Goal: Answer question/provide support: Answer question/provide support

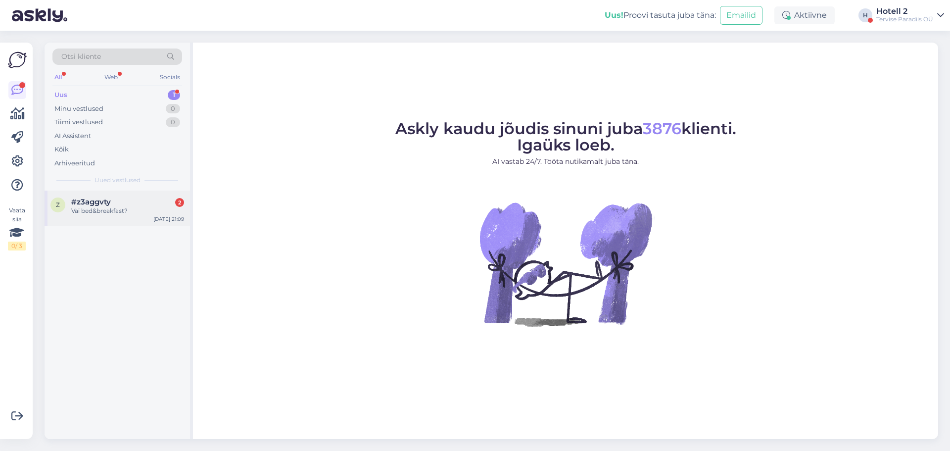
click at [128, 211] on div "Vai bed&breakfast?" at bounding box center [127, 210] width 113 height 9
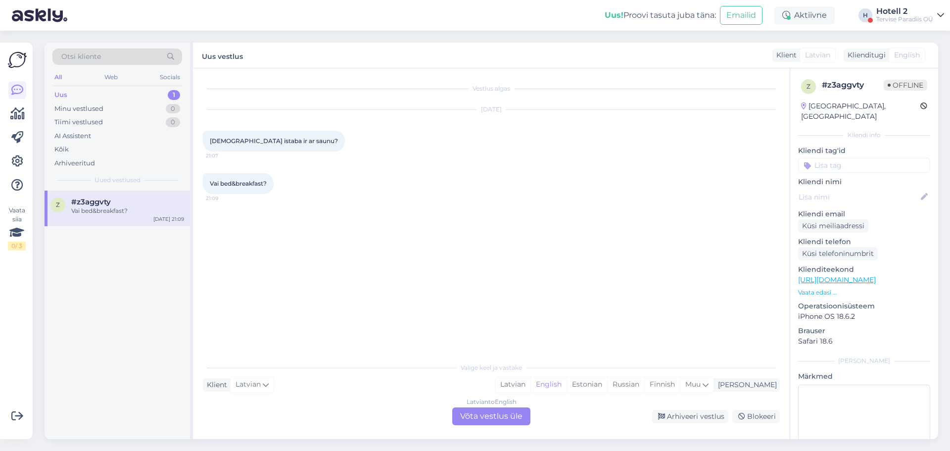
click at [493, 417] on div "Latvian to English Võta vestlus üle" at bounding box center [491, 416] width 78 height 18
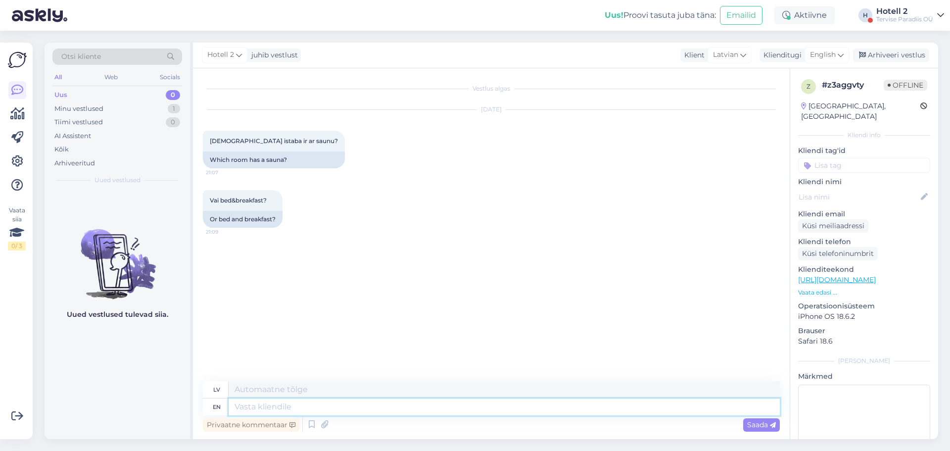
click at [501, 408] on textarea at bounding box center [504, 406] width 551 height 17
type textarea "Hello!"
type textarea "Sveiki!"
type textarea "Hello! Breakfast i"
type textarea "Sveiki! Brokastis"
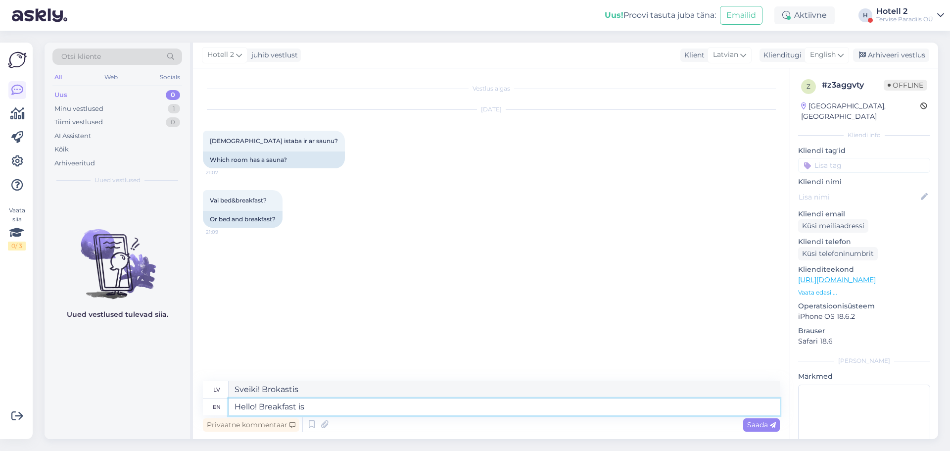
type textarea "Hello! Breakfast is"
type textarea "Sveiki! Brokastis ir"
type textarea "Hello! Breakfast is incl"
type textarea "Sveiki! Brokastis iekļautas cenā."
type textarea "Hello! Breakfast is included"
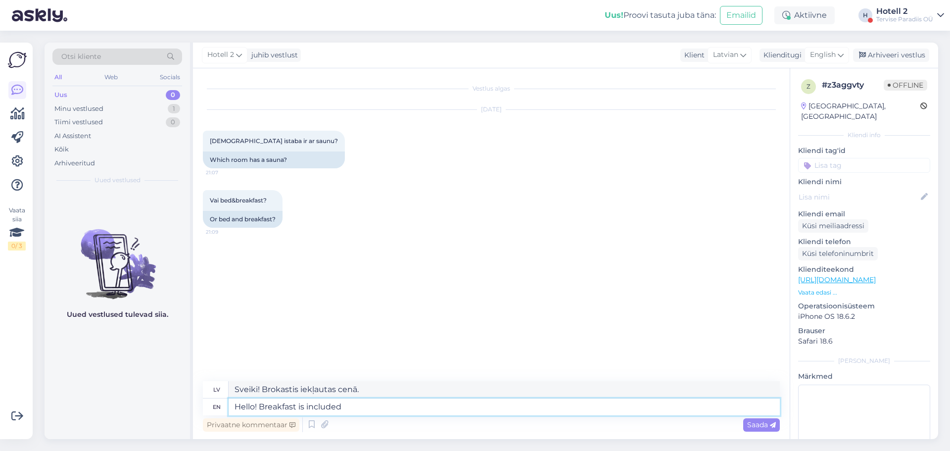
type textarea "Sveiki! Brokastis ir iekļautas cenā."
type textarea "Hello! Breakfast is included in"
type textarea "Sveiki! Brokastis ir iekļautas cenā"
type textarea "Hello! Breakfast is included in the"
type textarea "Sveiki! Brokastis ir iekļautas cenā."
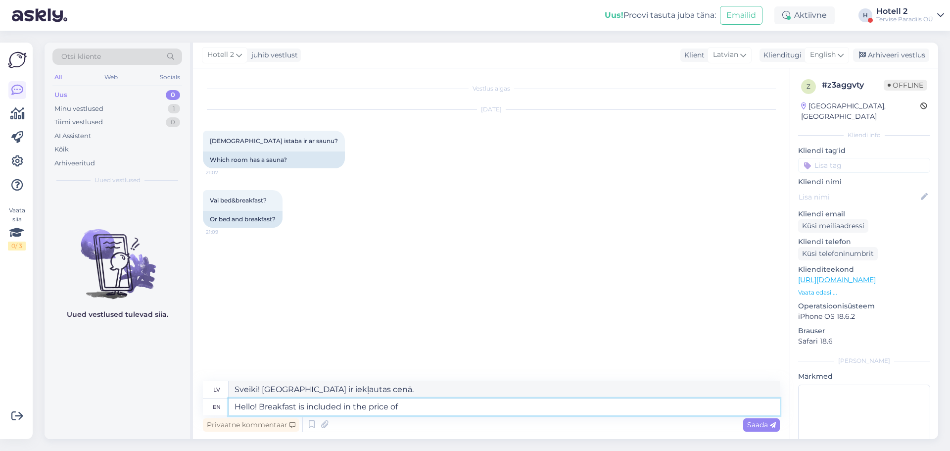
type textarea "Hello! Breakfast is included in the price of"
type textarea "Sveiki! Brokastis ir iekļautas cenā"
type textarea "Hello! Breakfast is included in the price of the ro"
type textarea "Sveiki! Brokastis ir iekļautas cenā."
type textarea "Hello! Breakfast is included in the price of the rooms"
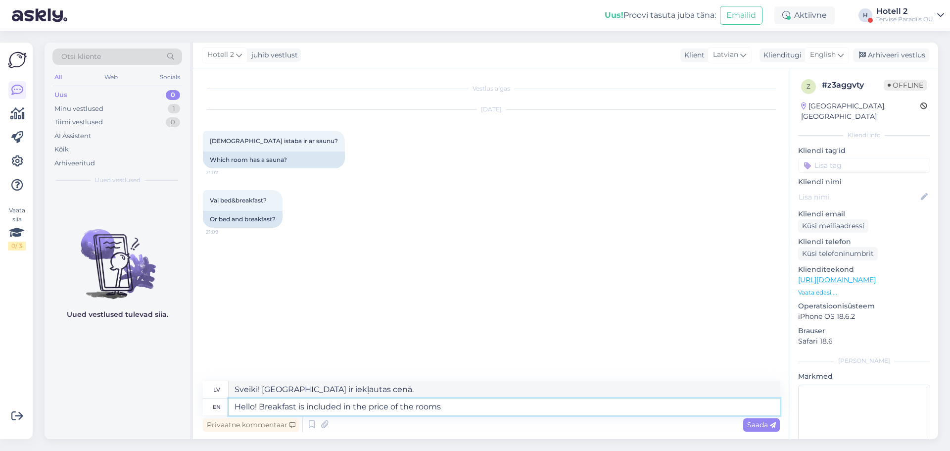
type textarea "Sveiki! Brokastis ir iekļautas numuru cenā."
type textarea "Hello! Breakfast is included in the price of the rooms. Please"
type textarea "Sveiki! Brokastis ir iekļautas numuru cenā. Lūdzu,"
type textarea "Hello! Breakfast is included in the price of the rooms."
type textarea "Sveiki! Brokastis ir iekļautas numuru cenā."
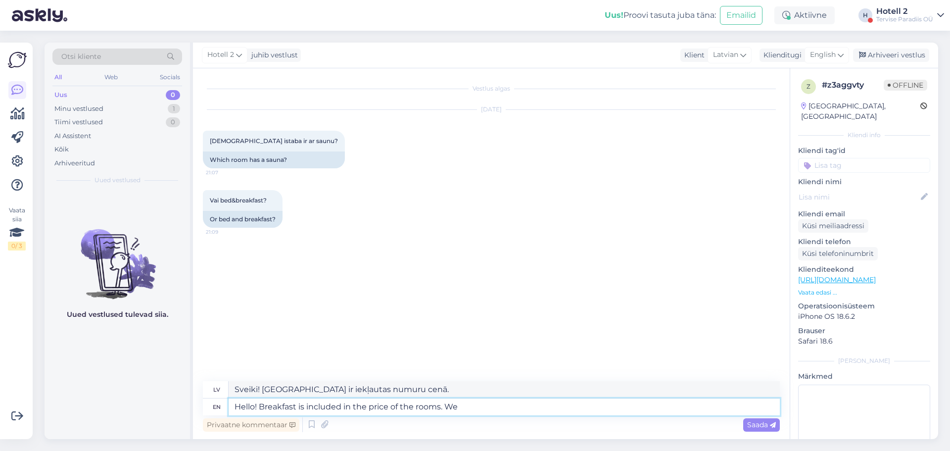
type textarea "Hello! Breakfast is included in the price of the rooms. We"
type textarea "Sveiki! Brokastis ir iekļautas numuru cenā. Mēs"
type textarea "Hello! Breakfast is included in the price of the rooms. We have suit"
type textarea "Sveiki! Brokastis ir iekļautas numuru cenā. Mums ir"
type textarea "Hello! Breakfast is included in the price of the rooms. We have suits"
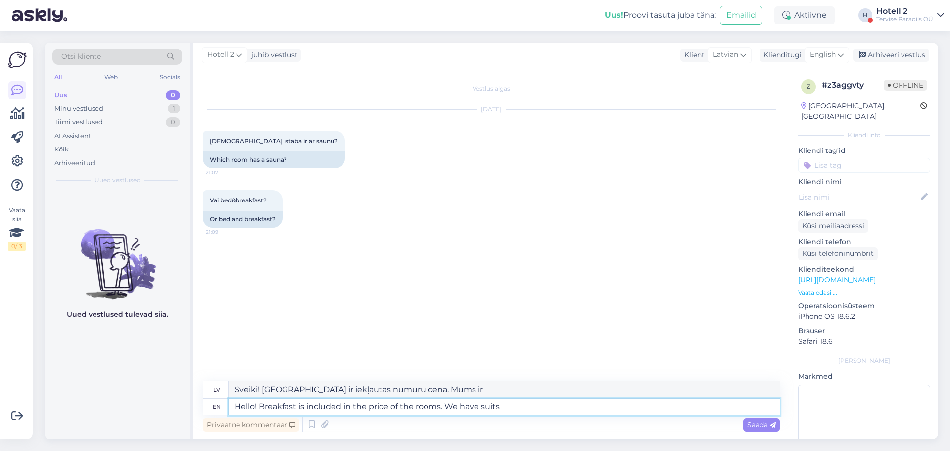
type textarea "Sveiki! Brokastis ir iekļautas numuru cenā. Mums ir uzvalki."
type textarea "Hello! Breakfast is included in the price of the rooms. We have suits which i"
type textarea "Sveiki! Brokastis ir iekļautas numuru cenā. Mums ir uzvalki, kas"
type textarea "Hello! Breakfast is included in the price of the rooms. We have suits which i"
type textarea "Sveiki! Brokastis ir iekļautas numuru cenā. Mums ir uzvalki, kas ir"
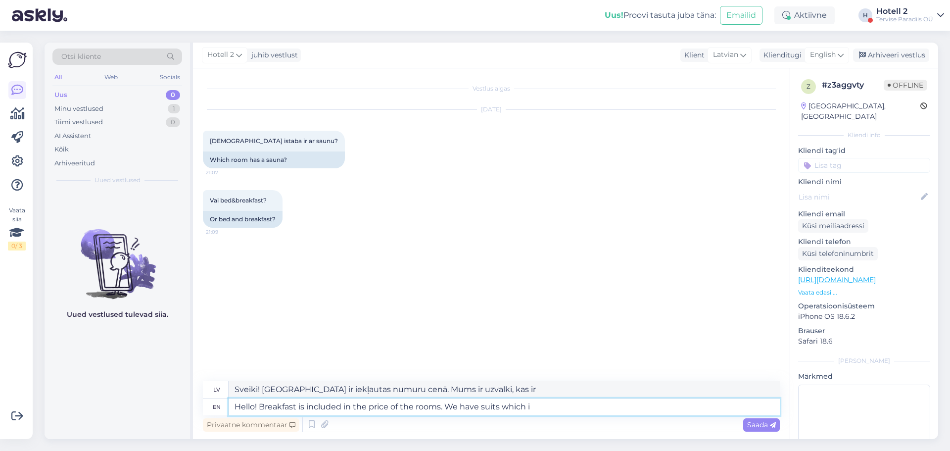
type textarea "Hello! Breakfast is included in the price of the rooms. We have suits which"
type textarea "Sveiki! Brokastis ir iekļautas numuru cenā. Mums ir uzvalki, kas"
type textarea "Hello! Breakfast is included in the price of the rooms. We have suits which has…"
type textarea "Sveiki! Brokastis ir iekļautas numuru cenā. Mums ir apartamenti ar"
type textarea "Hello! Breakfast is included in the price of the rooms. We have suits which has…"
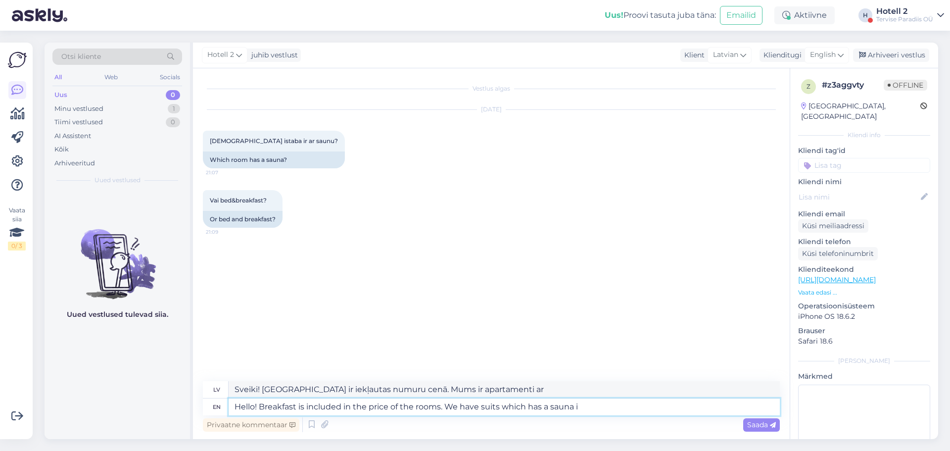
type textarea "Sveiki! Brokastis ir iekļautas numuru cenā. Mums ir apartamenti ar saunu."
type textarea "Hello! Breakfast is included in the price of the rooms. We have suits which has…"
type textarea "Sveiki! Brokastis ir iekļautas numuru cenā. Mums ir apartamenti ar saunu numurā."
type textarea "Hello! Breakfast is included in the price of the rooms. We have suits which has…"
type textarea "Sveiki! Brokastis ir iekļautas numuru cenā. Mums ir apartamenti ar saunu numurā…"
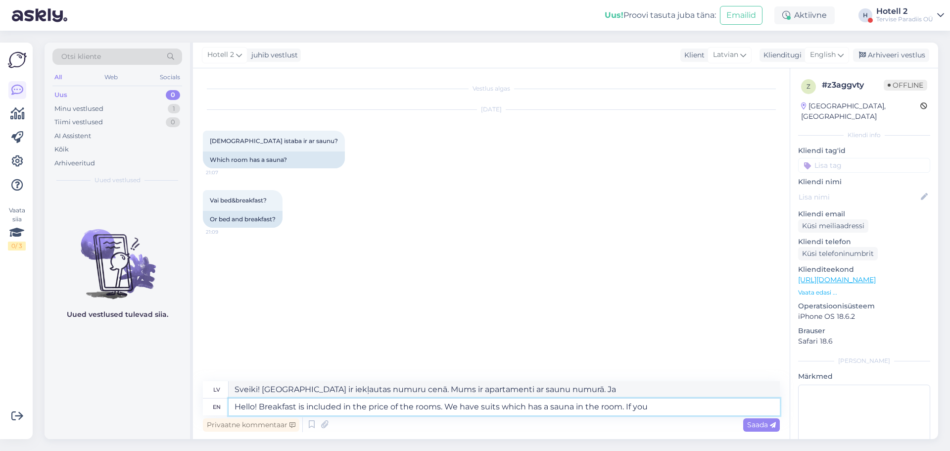
type textarea "Hello! Breakfast is included in the price of the rooms. We have suits which has…"
type textarea "Sveiki! Brokastis ir iekļautas numuru cenā. Mums ir apartamenti ar saunu numurā…"
type textarea "Hello! Breakfast is included in the price of the rooms. We have suits which has…"
type textarea "Sveiki! Brokastis ir iekļautas numuru cenā. Mums ir apartamenti ar saunu numurā…"
type textarea "Hello! Breakfast is included in the price of the rooms. We have suits which has…"
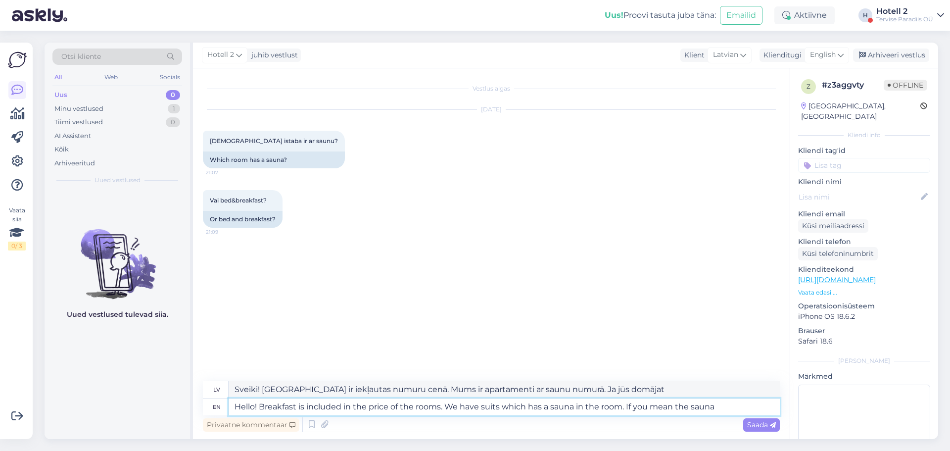
type textarea "Sveiki! Brokastis ir iekļautas numuru cenā. Mums ir apartamenti ar saunu numurā…"
type textarea "Hello! Breakfast is included in the price of the rooms. We have suits which has…"
type textarea "Sveiki! Brokastis ir iekļautas numuru cenā. Mums ir apartamenti ar saunu numurā…"
type textarea "Hello! Breakfast is included in the price of the rooms. We have suits which has…"
type textarea "Sveiki! Brokastis ir iekļautas numuru cenā. Mums ir apartamenti ar saunu numurā…"
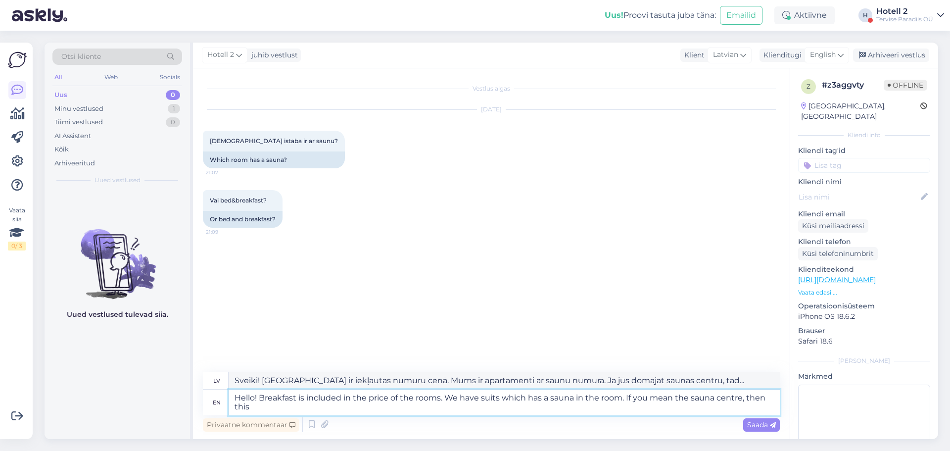
type textarea "Hello! Breakfast is included in the price of the rooms. We have suits which has…"
type textarea "Sveiki! Brokastis ir iekļautas numuru cenā. Mums ir apartamenti ar saunu numurā…"
type textarea "Hello! Breakfast is included in the price of the rooms. We have suits which has…"
type textarea "Sveiki! Brokastis ir iekļautas numuru cenā. Mums ir apartamenti ar saunu numurā…"
type textarea "Hello! Breakfast is included in the price of the rooms. We have suits which has…"
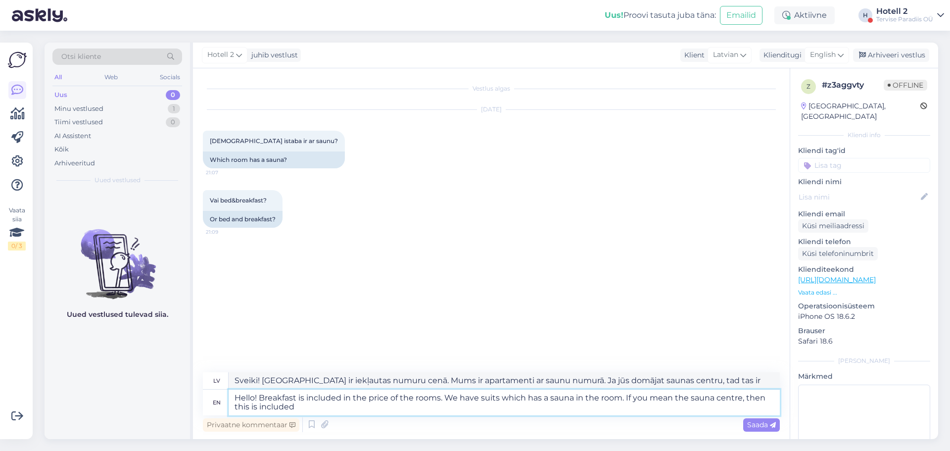
type textarea "Sveiki! Brokastis ir iekļautas numuru cenā. Mums ir apartamenti ar saunu numurā…"
type textarea "Hello! Breakfast is included in the price of the rooms. We have suits which has…"
type textarea "Sveiki! Brokastis ir iekļautas numuru cenā. Mums ir apartamenti ar saunu numurā…"
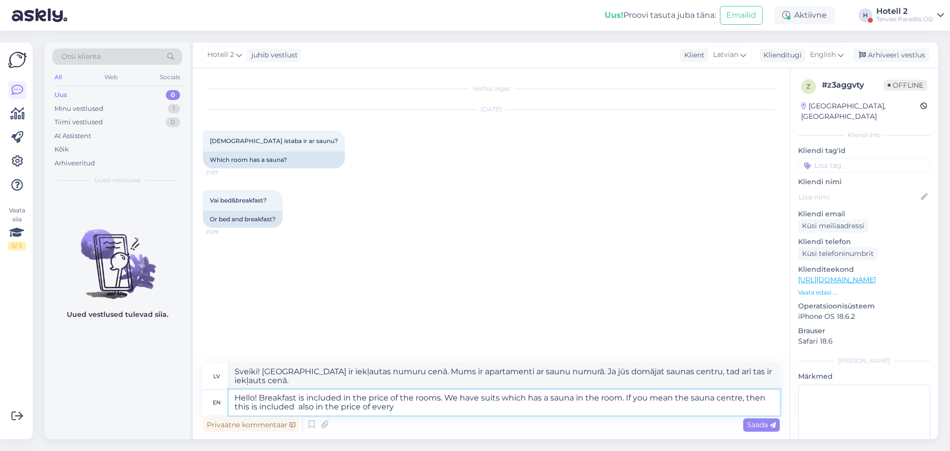
type textarea "Hello! Breakfast is included in the price of the rooms. We have suits which has…"
type textarea "Sveiki! Brokastis ir iekļautas numuru cenā. Mums ir apartamenti ar saunu numurā…"
type textarea "Hello! Breakfast is included in the price of the rooms. We have suits which has…"
type textarea "Sveiki! Brokastis ir iekļautas numuru cenā. Mums ir apartamenti ar saunu numurā…"
type textarea "Hello! Breakfast is included in the price of the rooms. We have suits which has…"
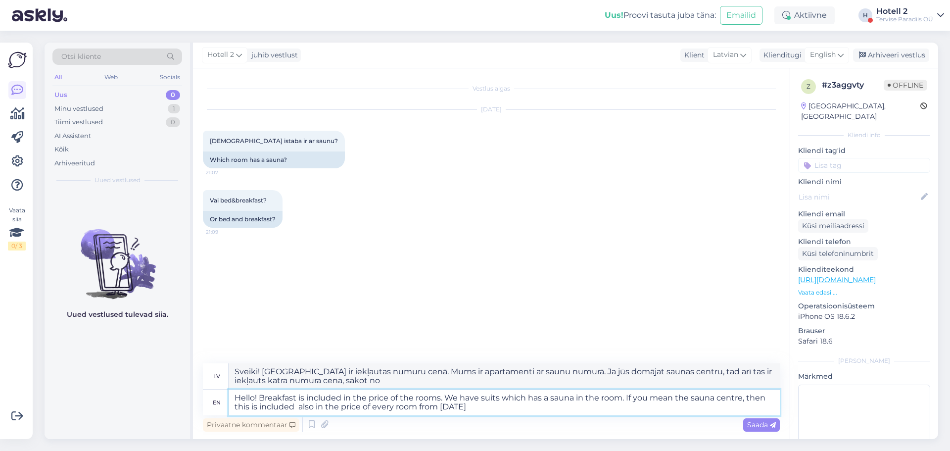
type textarea "Sveiki! Brokastis ir iekļautas numuru cenā. Mums ir apartamenti ar saunu numurā…"
type textarea "Hello! Breakfast is included in the price of the rooms. We have suits which has…"
type textarea "Sveiki! Brokastis ir iekļautas numuru cenā. Mums ir apartamenti ar saunu numurā…"
type textarea "Hello! Breakfast is included in the price of the rooms. We have suits which has…"
type textarea "Sveiki! Brokastis ir iekļautas numuru cenā. Mums ir apartamenti ar saunu numurā…"
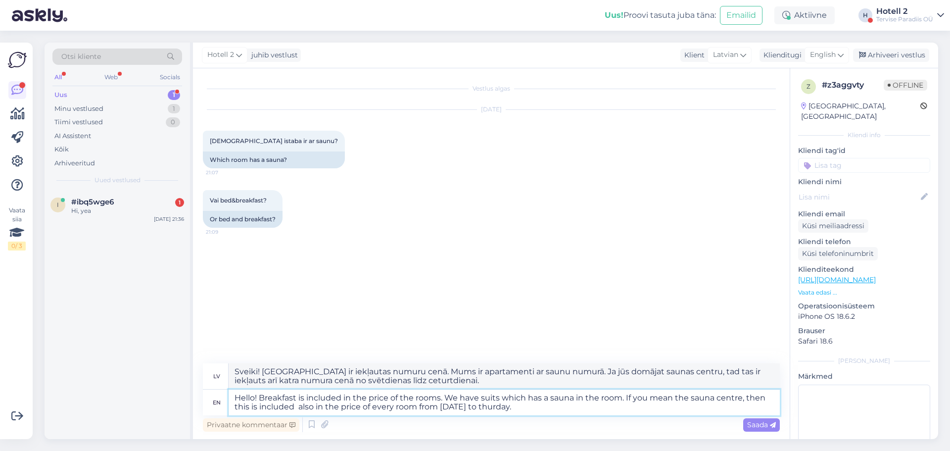
click at [541, 398] on textarea "Hello! Breakfast is included in the price of the rooms. We have suits which has…" at bounding box center [504, 402] width 551 height 26
click at [499, 408] on textarea "Hello! Breakfast is included in the price of the rooms. We have suits which hav…" at bounding box center [504, 402] width 551 height 26
type textarea "Hello! Breakfast is included in the price of the rooms. We have suits which hav…"
click at [759, 429] on span "Saada" at bounding box center [761, 424] width 29 height 9
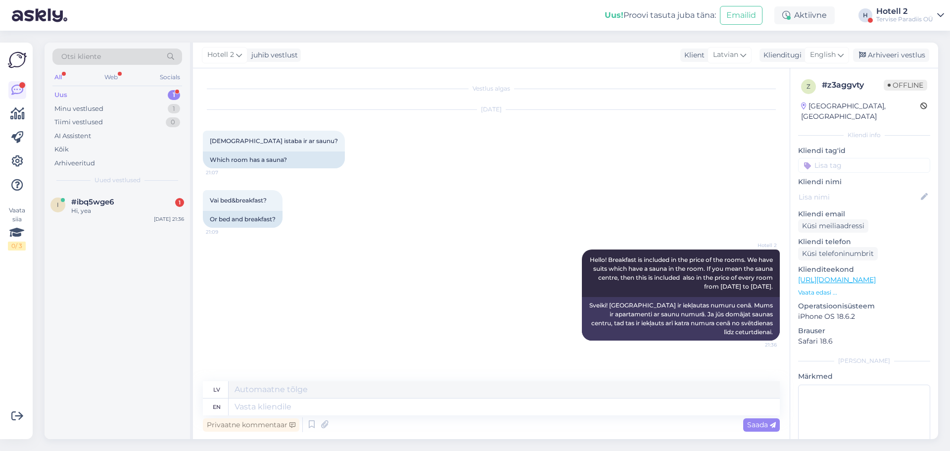
drag, startPoint x: 901, startPoint y: 52, endPoint x: 772, endPoint y: 47, distance: 129.8
click at [901, 52] on div "Arhiveeri vestlus" at bounding box center [891, 54] width 76 height 13
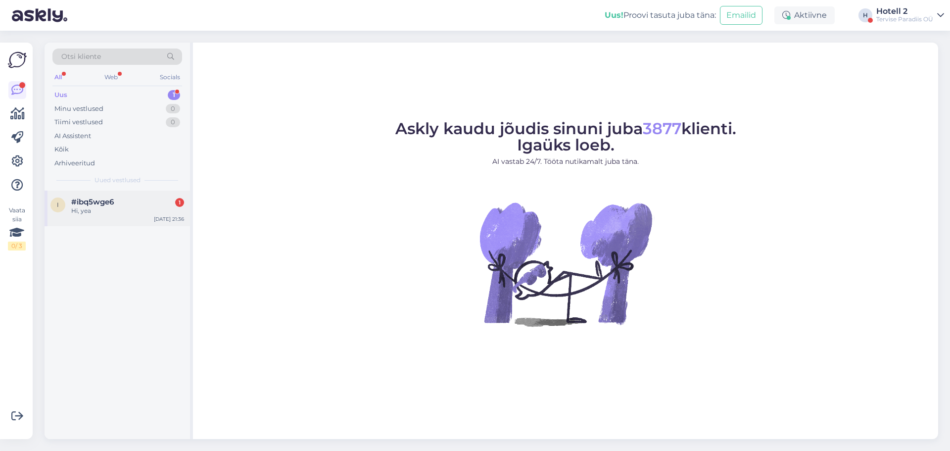
click at [121, 211] on div "Hi, yea" at bounding box center [127, 210] width 113 height 9
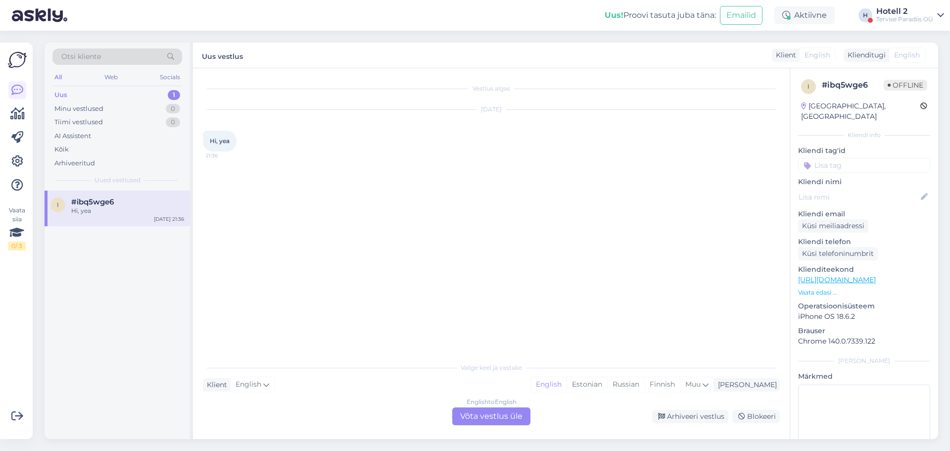
click at [496, 420] on div "English to English Võta vestlus üle" at bounding box center [491, 416] width 78 height 18
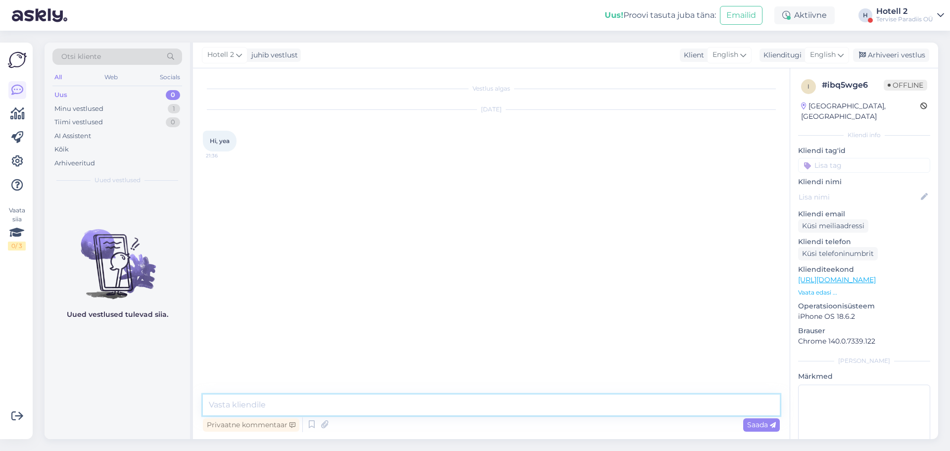
click at [462, 399] on textarea at bounding box center [491, 404] width 577 height 21
click at [214, 405] on textarea "hello" at bounding box center [491, 404] width 577 height 21
type textarea "Hello"
click at [750, 422] on span "Saada" at bounding box center [761, 424] width 29 height 9
click at [130, 112] on div "Minu vestlused 1" at bounding box center [117, 109] width 130 height 14
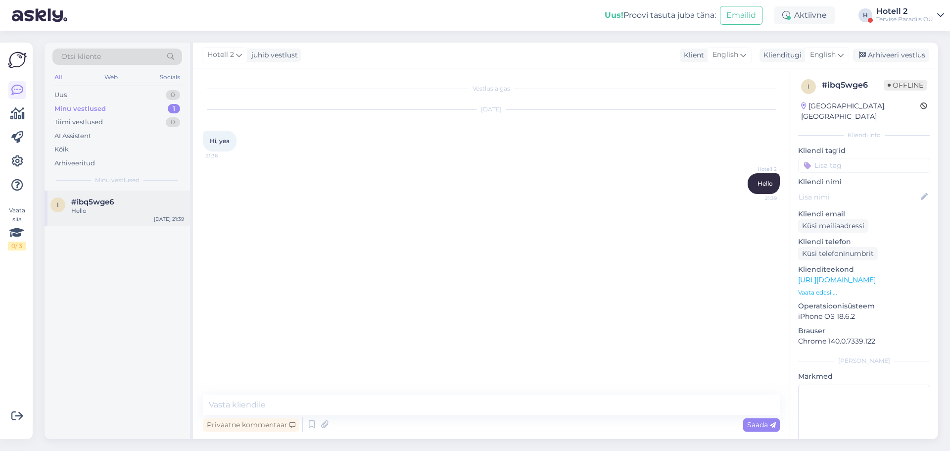
click at [129, 198] on div "#ibq5wge6" at bounding box center [127, 201] width 113 height 9
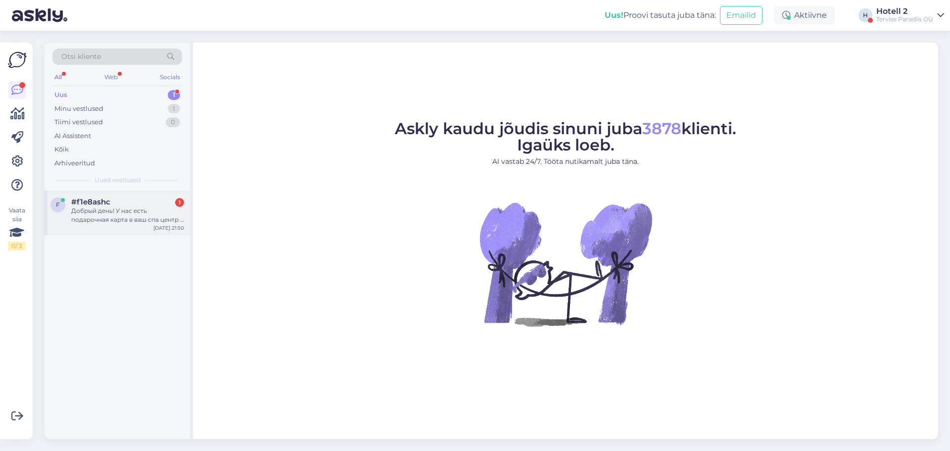
click at [139, 222] on div "Добрый день! У нас есть подарочная карта в ваш спа центр + ночь в гостинице, ск…" at bounding box center [127, 215] width 113 height 18
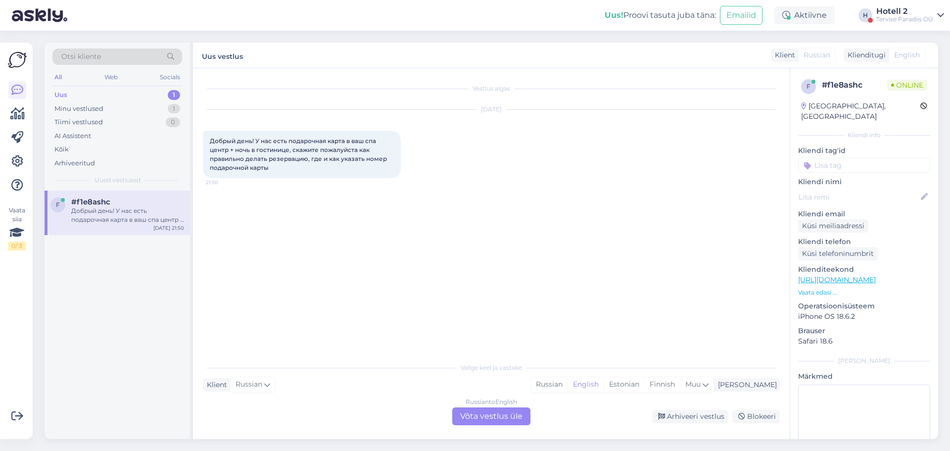
click at [494, 406] on div "Valige keel ja vastake Klient Russian Mina Russian English Estonian Finnish Muu…" at bounding box center [491, 391] width 577 height 68
click at [495, 416] on div "Russian to English Võta vestlus üle" at bounding box center [491, 416] width 78 height 18
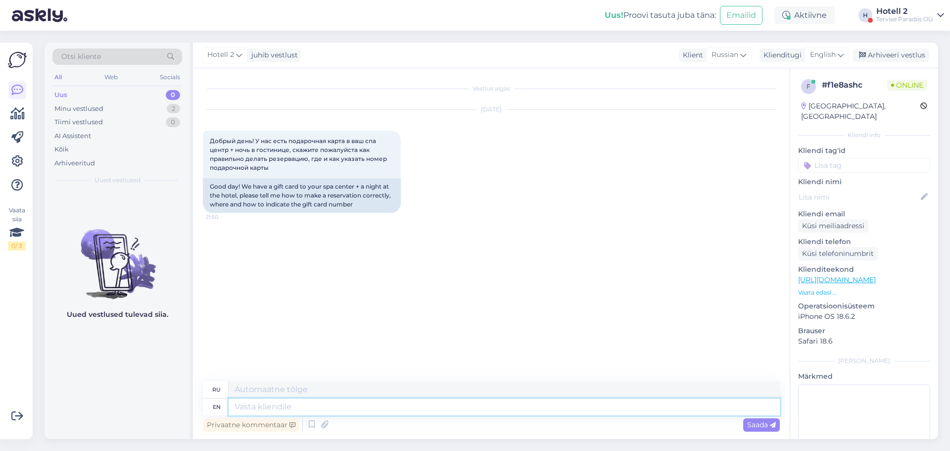
click at [395, 410] on textarea at bounding box center [504, 406] width 551 height 17
type textarea "Hello!"
type textarea "Привет!"
type textarea "Hello! Please"
type textarea "Здравствуйте! Пожалуйста."
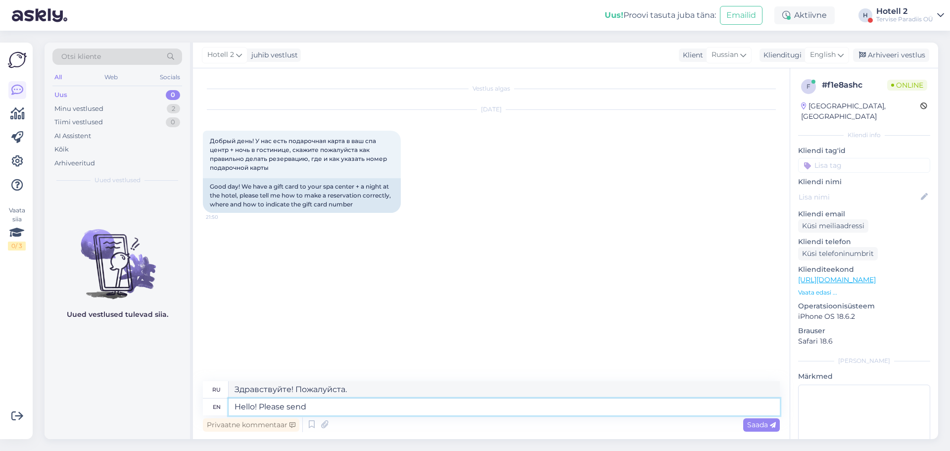
type textarea "Hello! Please send"
type textarea "Здравствуйте! Пожалуйста, отправьте"
type textarea "Hello! Please send you"
type textarea "Здравствуйте! Пожалуйста, отправьте вам"
type textarea "Hello! Please send your"
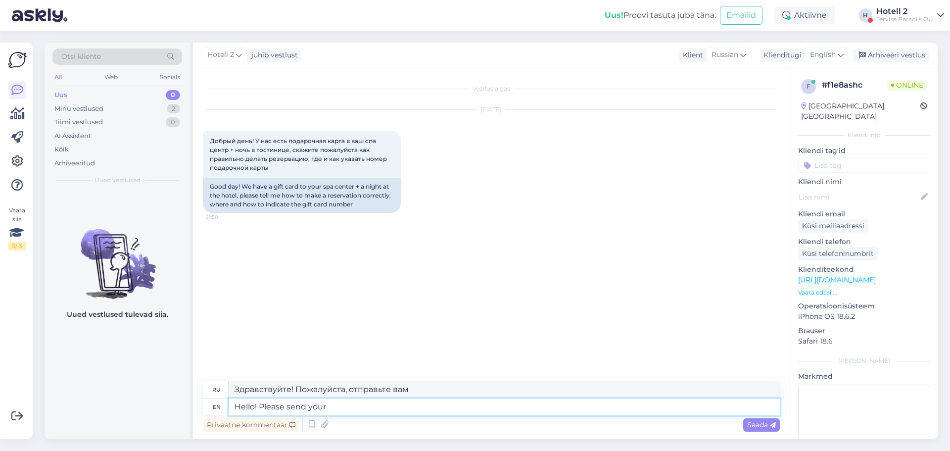
type textarea "Здравствуйте! Пожалуйста, отправьте ваш"
type textarea "Hello! Please send your wishes"
type textarea "Здравствуйте! Пожалуйста, отправьте ваши пожелания."
type textarea "Hello! Please send your wishes to"
type textarea "Здравствуйте! Пожалуйста, отправьте ваши пожелания"
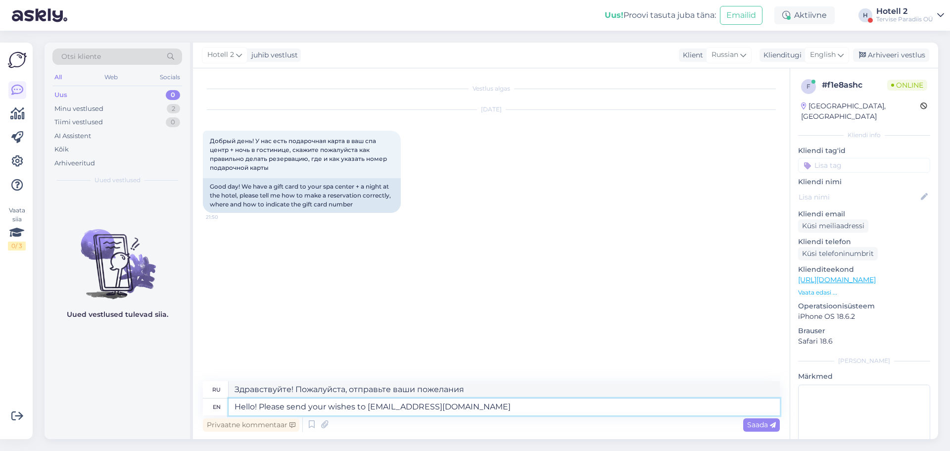
type textarea "Hello! Please send your wishes to sales@spa.ee"
type textarea "Здравствуйте! Пожалуйста, отправьте ваши пожелания на sales@spa.ee"
type textarea "Hello! Please send your wishes to sales@spa.ee and"
type textarea "Здравствуйте! Пожалуйста, отправьте ваши пожелания на sales@spa.ee и"
type textarea "Hello! Please send your wishes to sales@spa.ee and also"
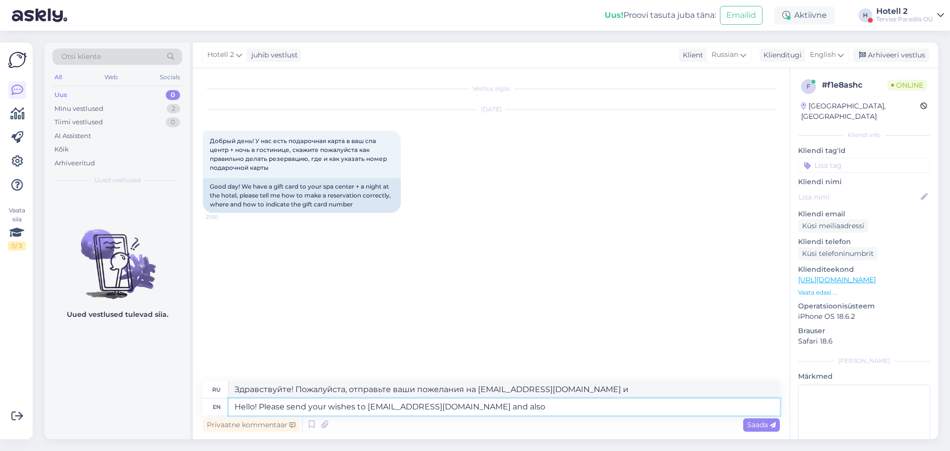
type textarea "Здравствуйте! Пожалуйста, отправьте ваши пожелания на sales@spa.ee , а также"
type textarea "Hello! Please send your wishes to sales@spa.ee and also write"
type textarea "Здравствуйте! Пожалуйста, отправьте ваши пожелания на sales@spa.ee , а также на…"
type textarea "Hello! Please send your wishes to sales@spa.ee and also write about y"
type textarea "Здравствуйте! Пожалуйста, отправьте свои пожелания на sales@spa.ee , а также на…"
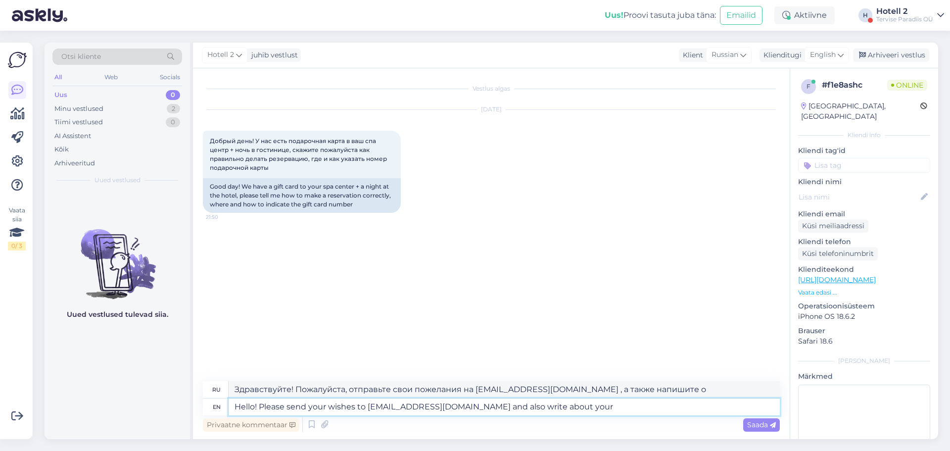
type textarea "Hello! Please send your wishes to sales@spa.ee and also write about your g"
type textarea "Здравствуйте! Пожалуйста, отправьте свои пожелания на sales@spa.ee , а также на…"
type textarea "Hello! Please send your wishes to sales@spa.ee and also write about your gift ca"
type textarea "Здравствуйте! Пожалуйста, отправьте свои пожелания на sales@spa.ee , а также на…"
type textarea "Hello! Please send your wishes to sales@spa.ee and also write about your gift c…"
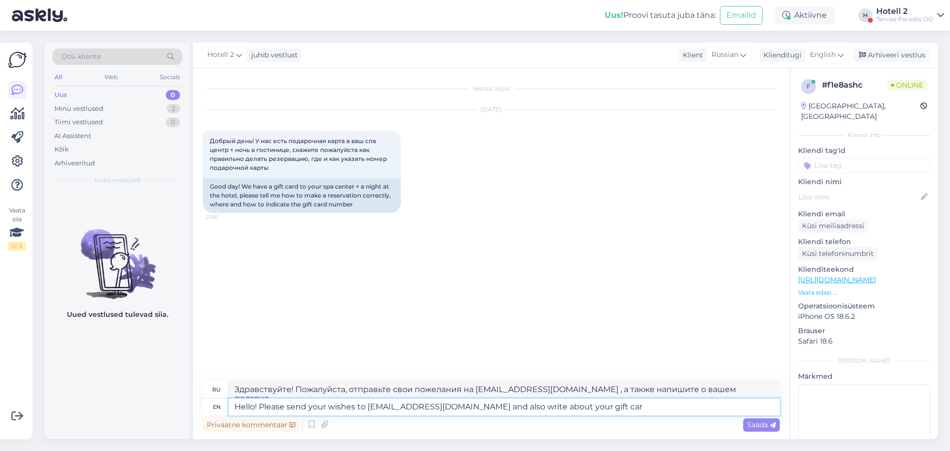
type textarea "Здравствуйте! Пожалуйста, отправьте свои пожелания на sales@spa.ee , а также на…"
type textarea "Hello! Please send your wishes to sales@spa.ee and also write about your gift c…"
type textarea "Здравствуйте! Пожалуйста, отправьте свои пожелания на sales@spa.ee , а также на…"
type textarea "Hello! Please send your wishes to sales@spa.ee and also write about your gift c…"
click at [757, 425] on span "Saada" at bounding box center [761, 424] width 29 height 9
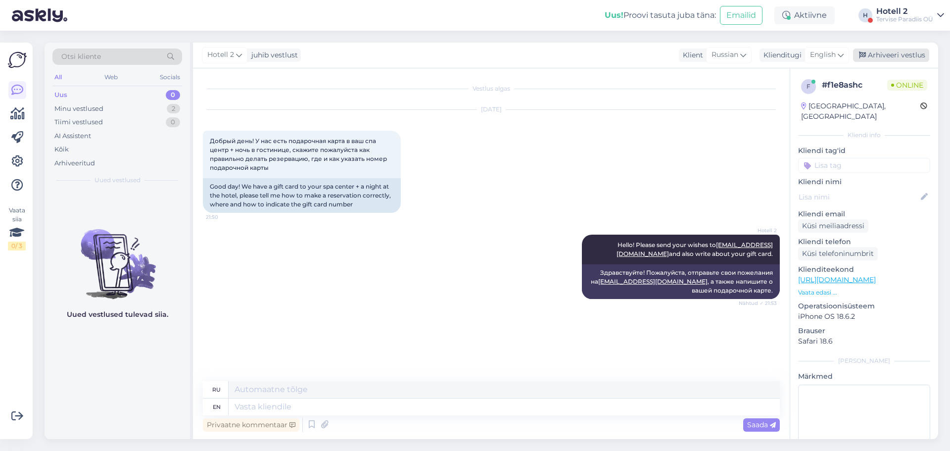
click at [863, 54] on icon at bounding box center [862, 55] width 7 height 7
